Goal: Task Accomplishment & Management: Manage account settings

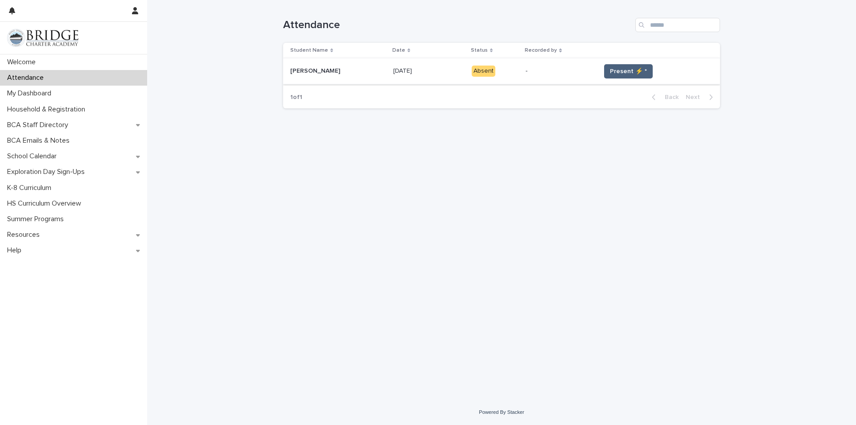
click at [640, 71] on button "Present ⚡ *" at bounding box center [628, 71] width 49 height 14
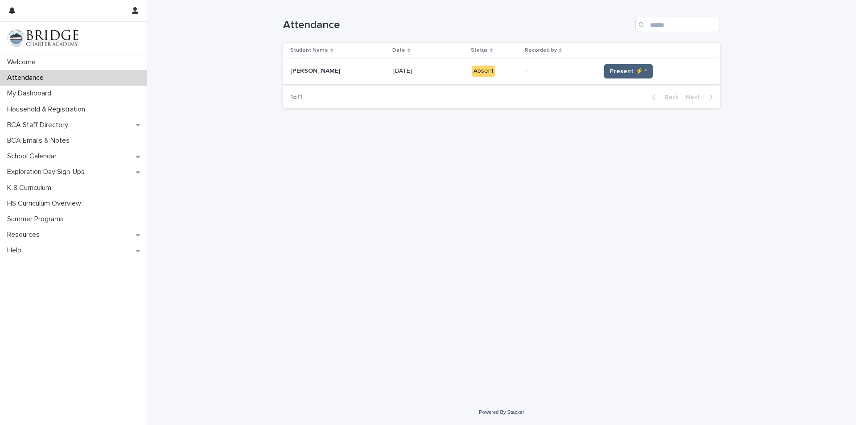
click at [640, 71] on button "Present ⚡ *" at bounding box center [628, 71] width 49 height 14
